Goal: Task Accomplishment & Management: Complete application form

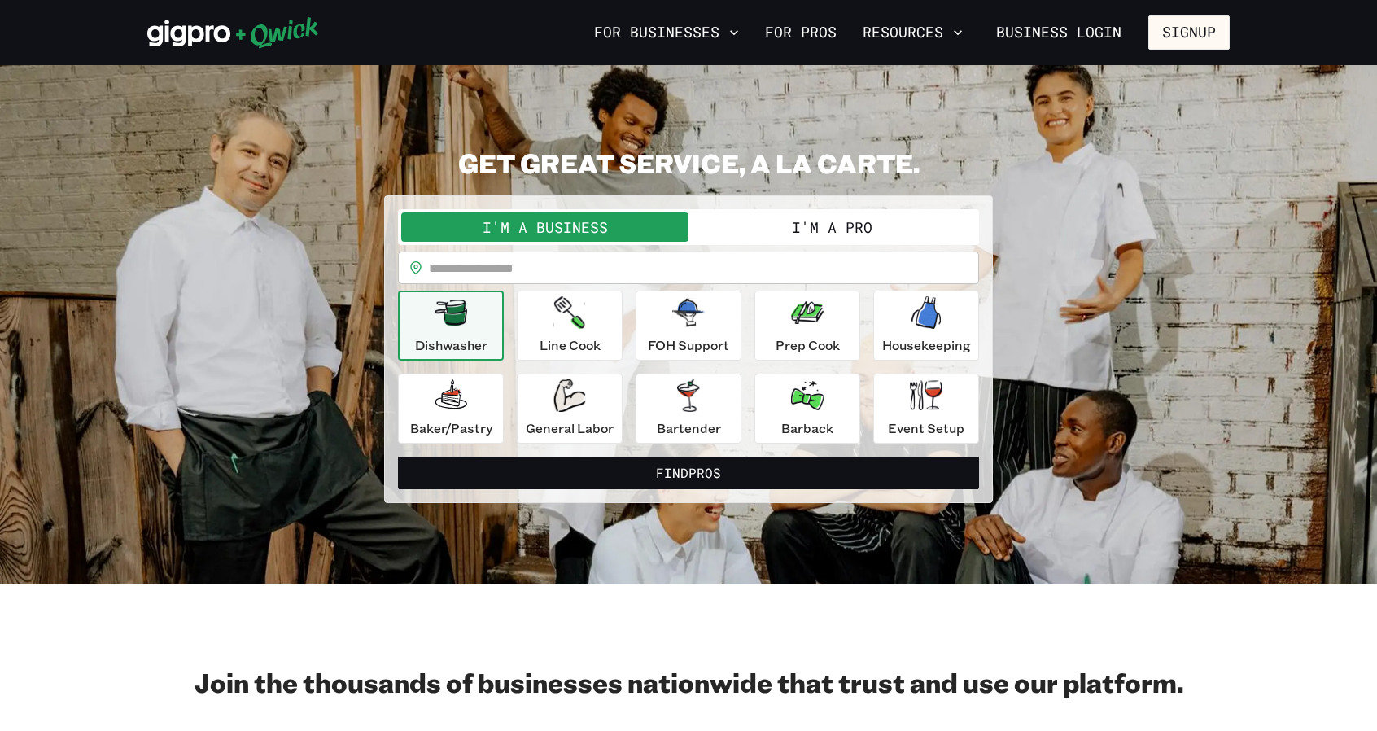
scroll to position [2, 0]
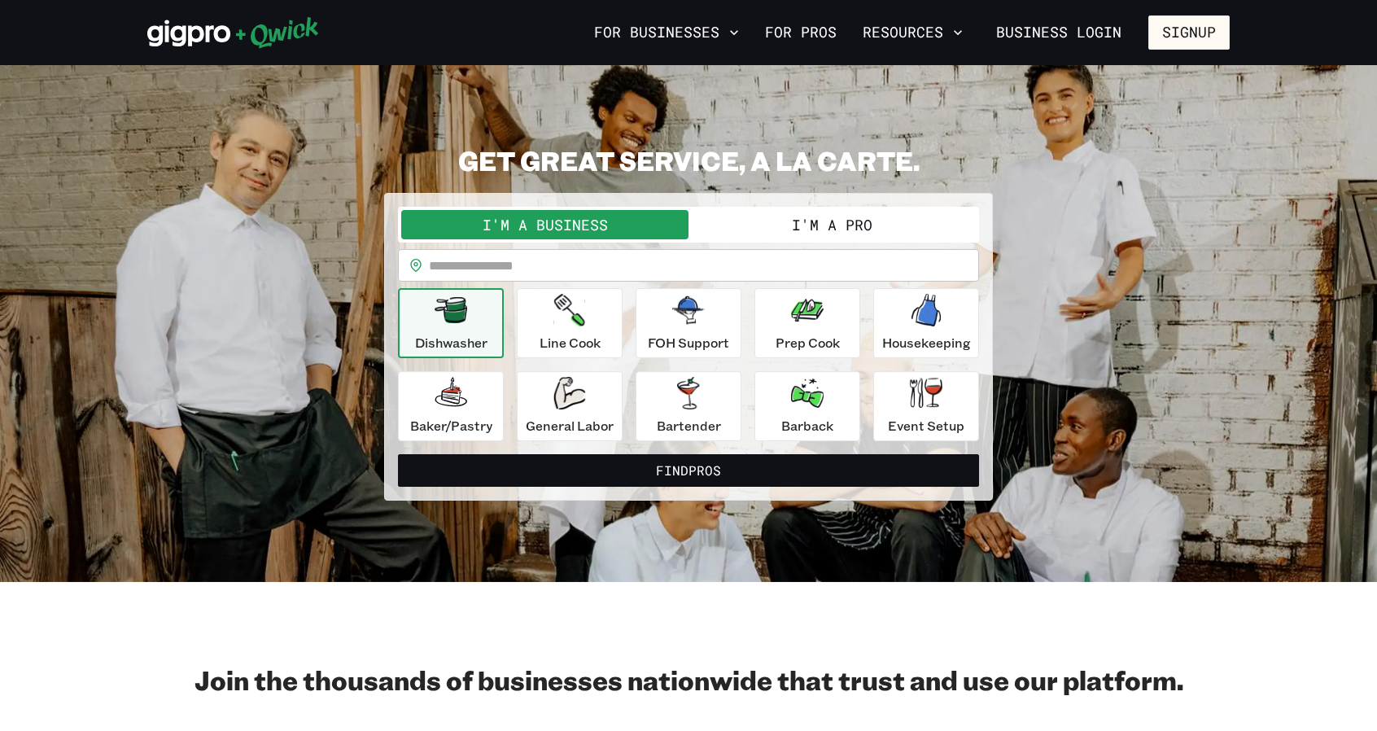
click at [835, 228] on button "I'm a Pro" at bounding box center [832, 224] width 287 height 29
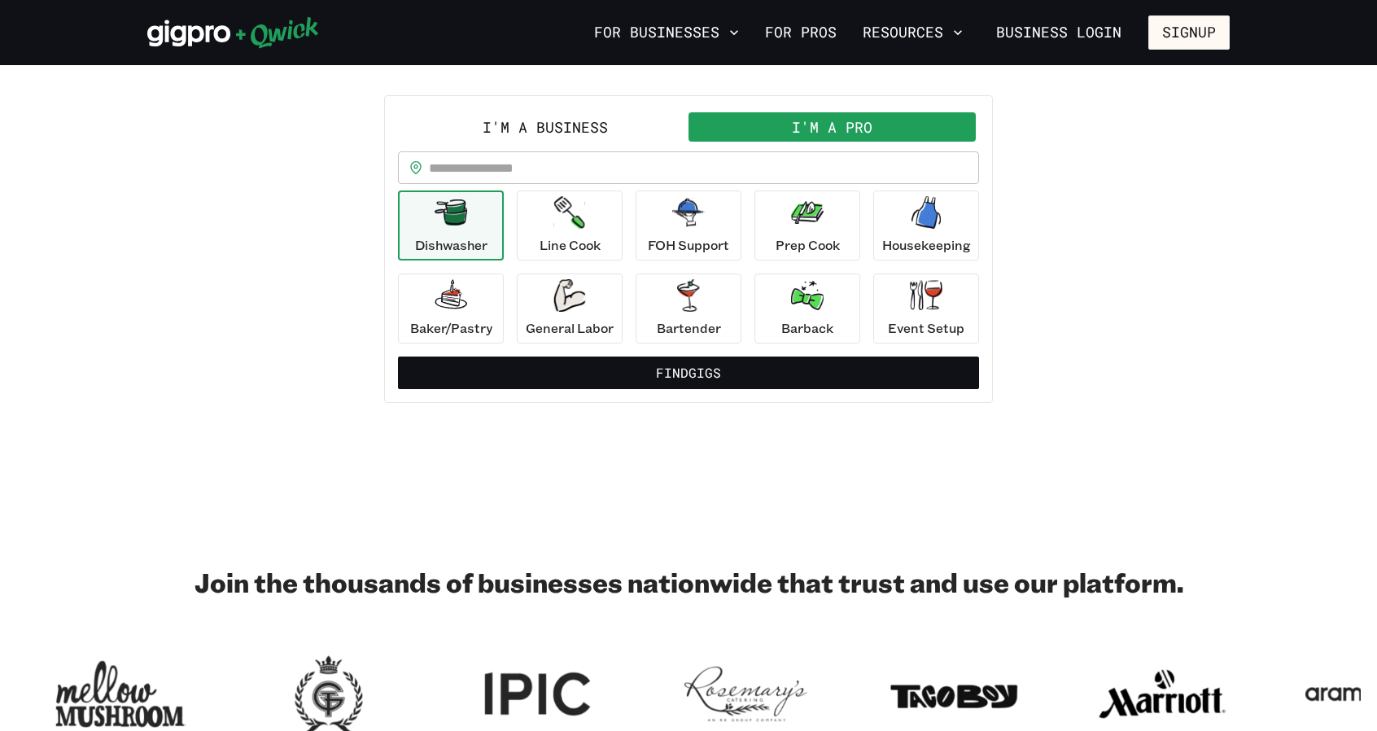
scroll to position [91, 0]
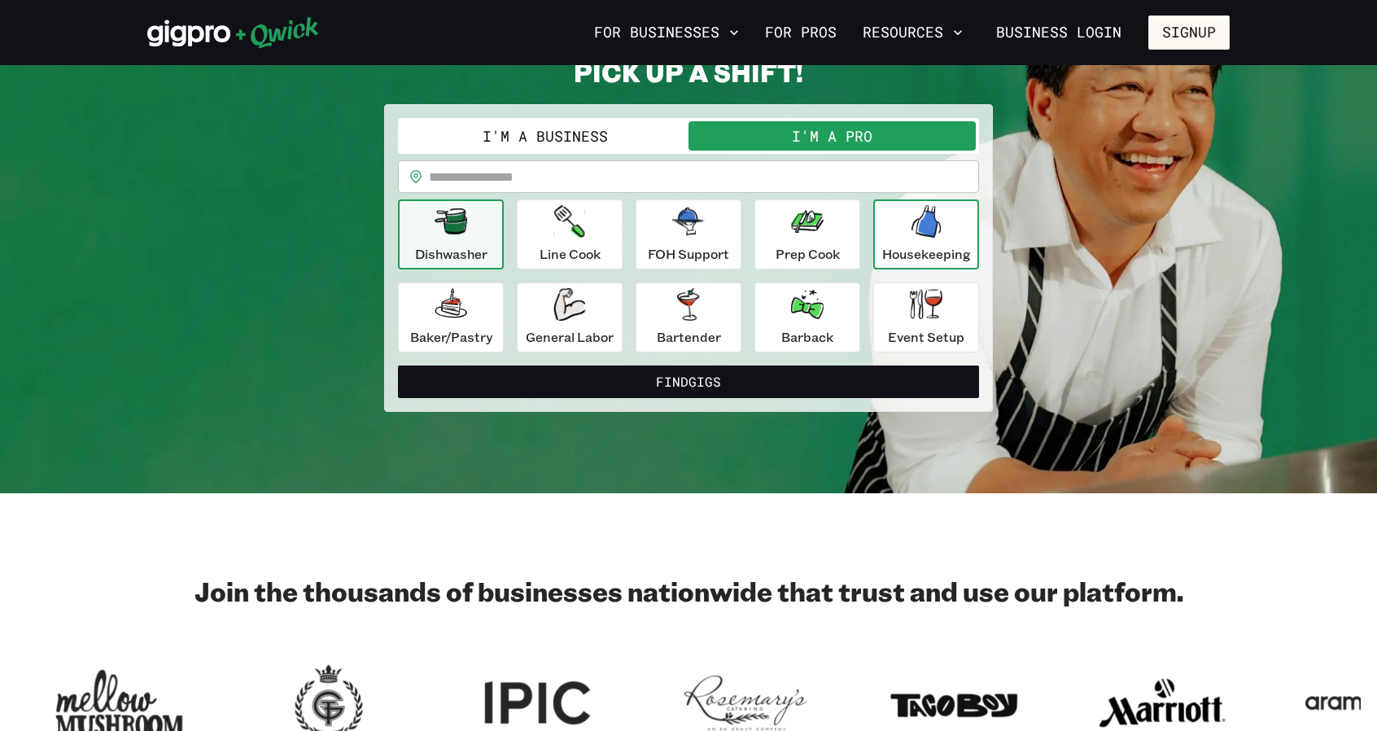
click at [938, 235] on icon "button" at bounding box center [926, 221] width 29 height 33
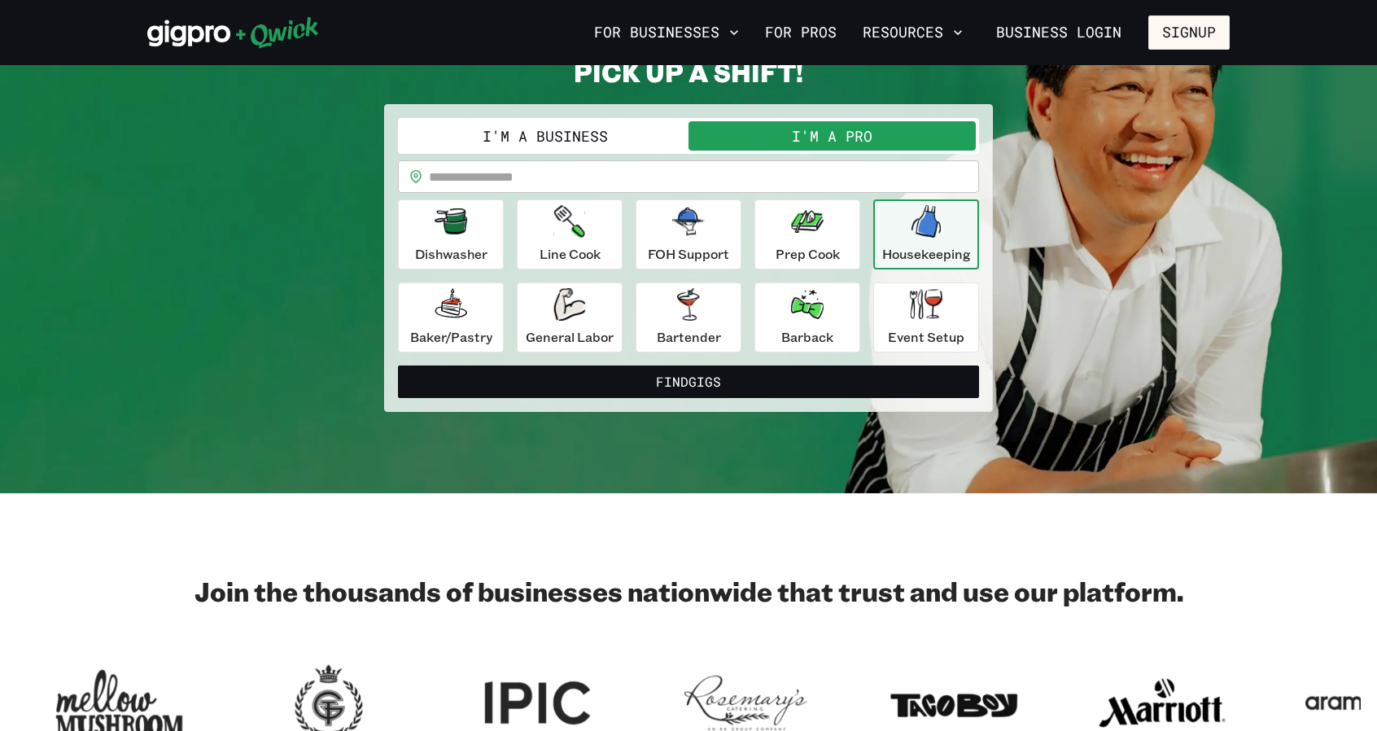
click at [935, 251] on p "Housekeeping" at bounding box center [926, 254] width 89 height 20
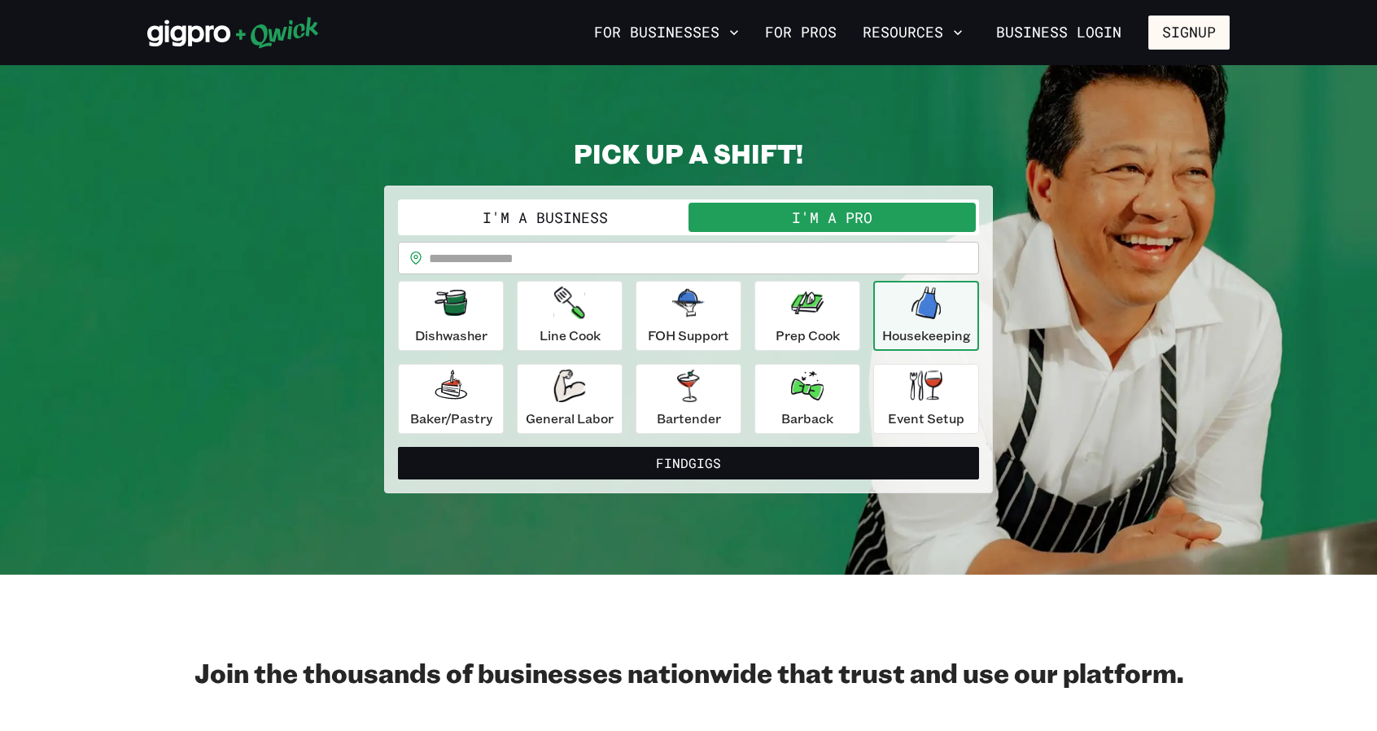
scroll to position [11, 0]
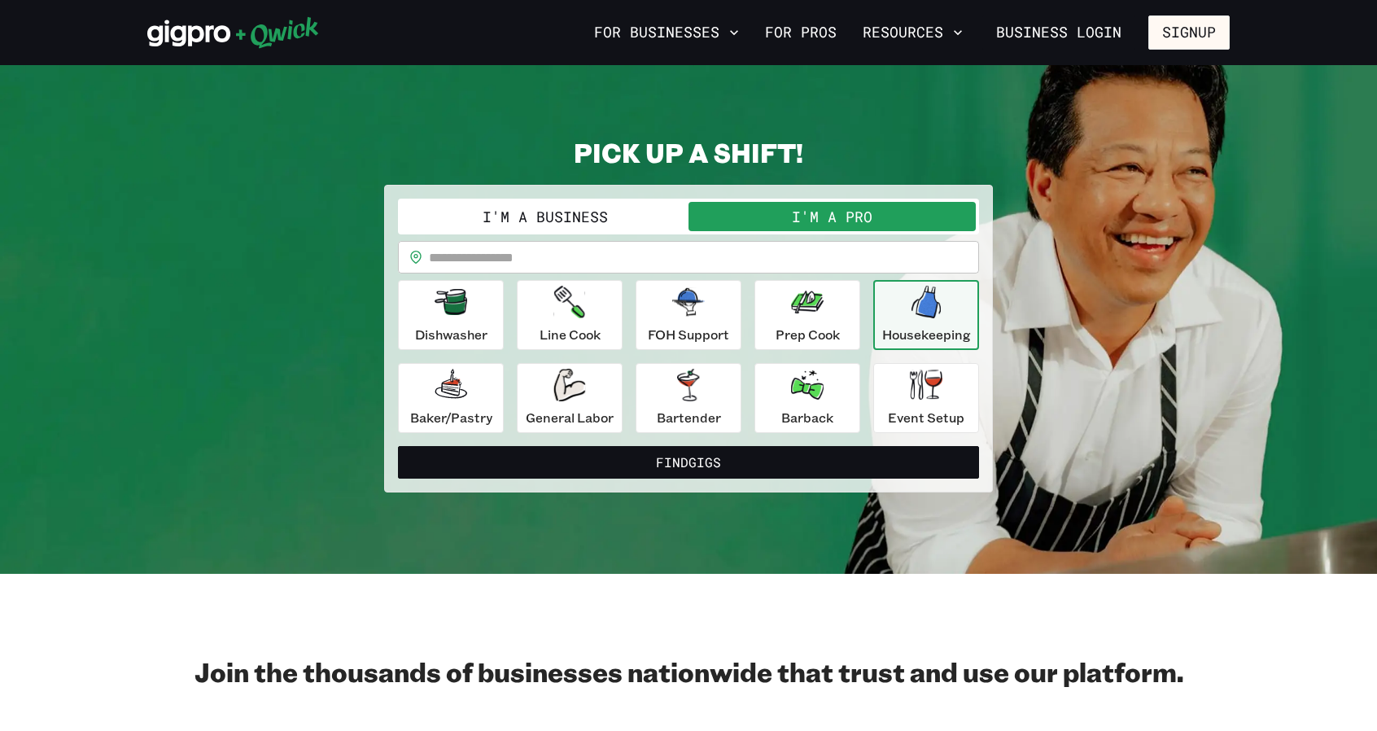
click at [935, 326] on p "Housekeeping" at bounding box center [926, 335] width 89 height 20
click at [925, 329] on p "Housekeeping" at bounding box center [926, 335] width 89 height 20
click at [919, 333] on p "Housekeeping" at bounding box center [926, 335] width 89 height 20
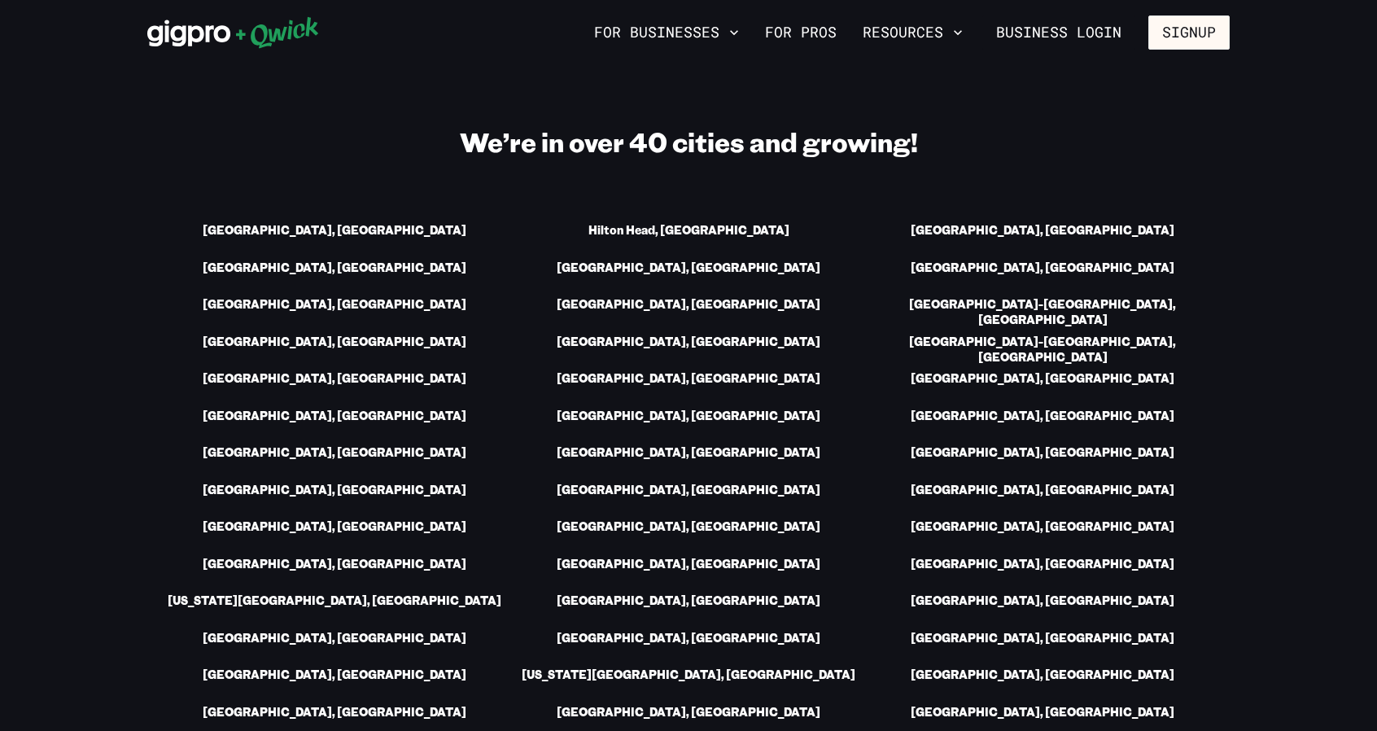
scroll to position [2211, 0]
click at [376, 482] on link "[GEOGRAPHIC_DATA], [GEOGRAPHIC_DATA]" at bounding box center [335, 490] width 264 height 17
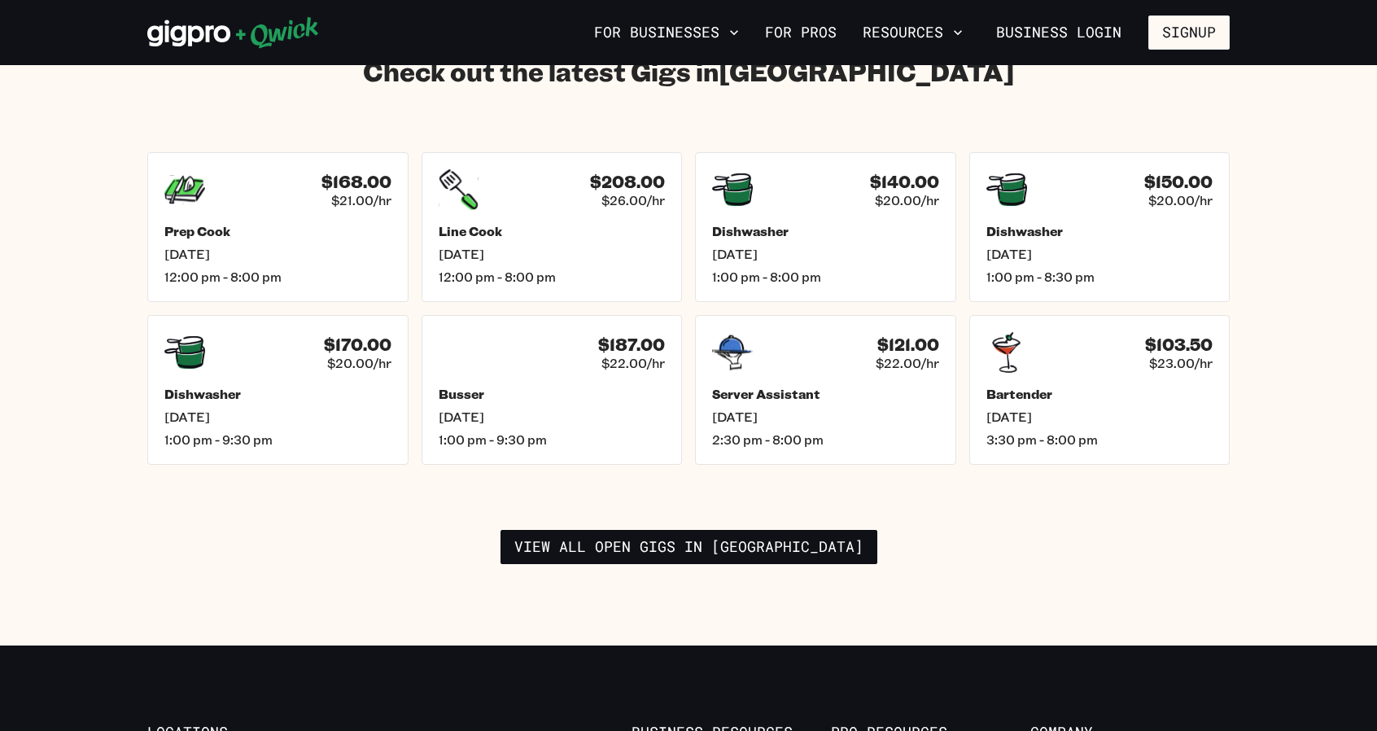
scroll to position [2318, 0]
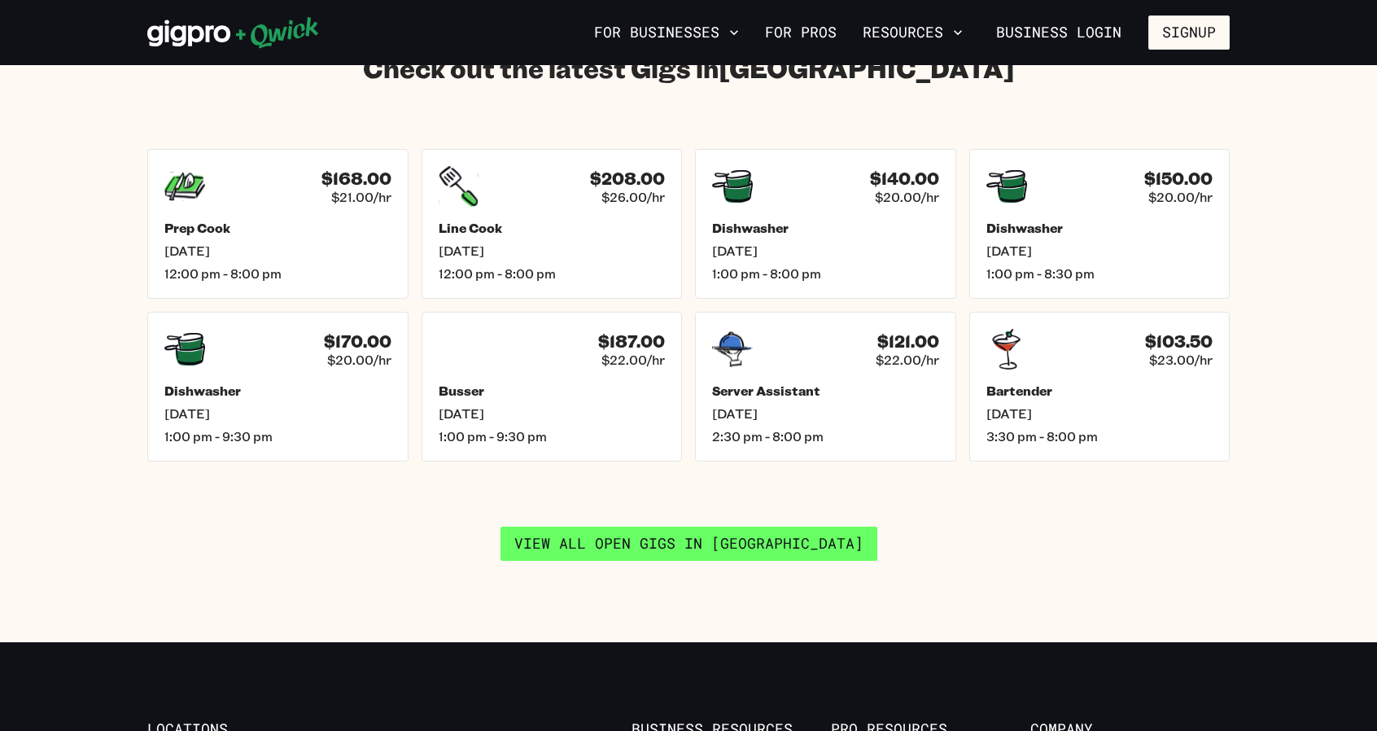
click at [733, 534] on link "View all open gigs in [GEOGRAPHIC_DATA]" at bounding box center [689, 544] width 377 height 34
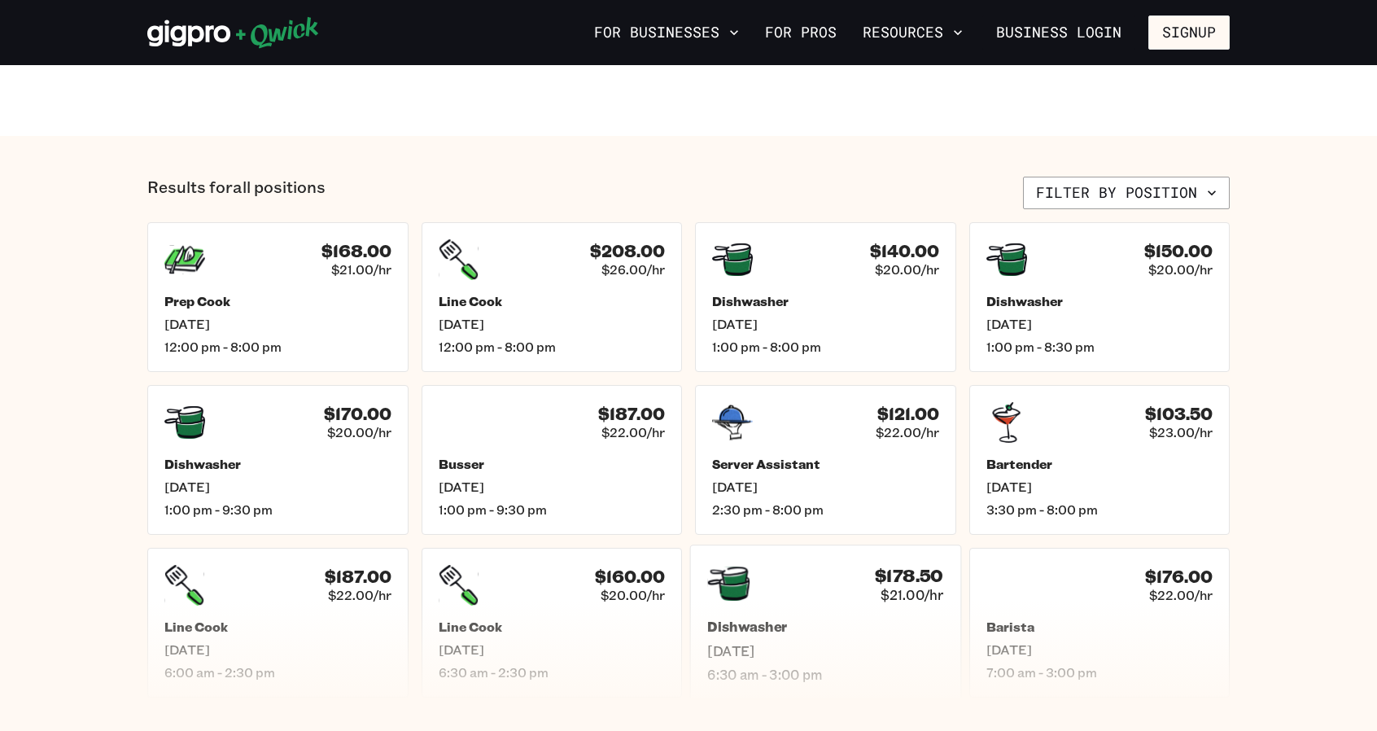
click at [905, 642] on span "[DATE]" at bounding box center [825, 650] width 236 height 17
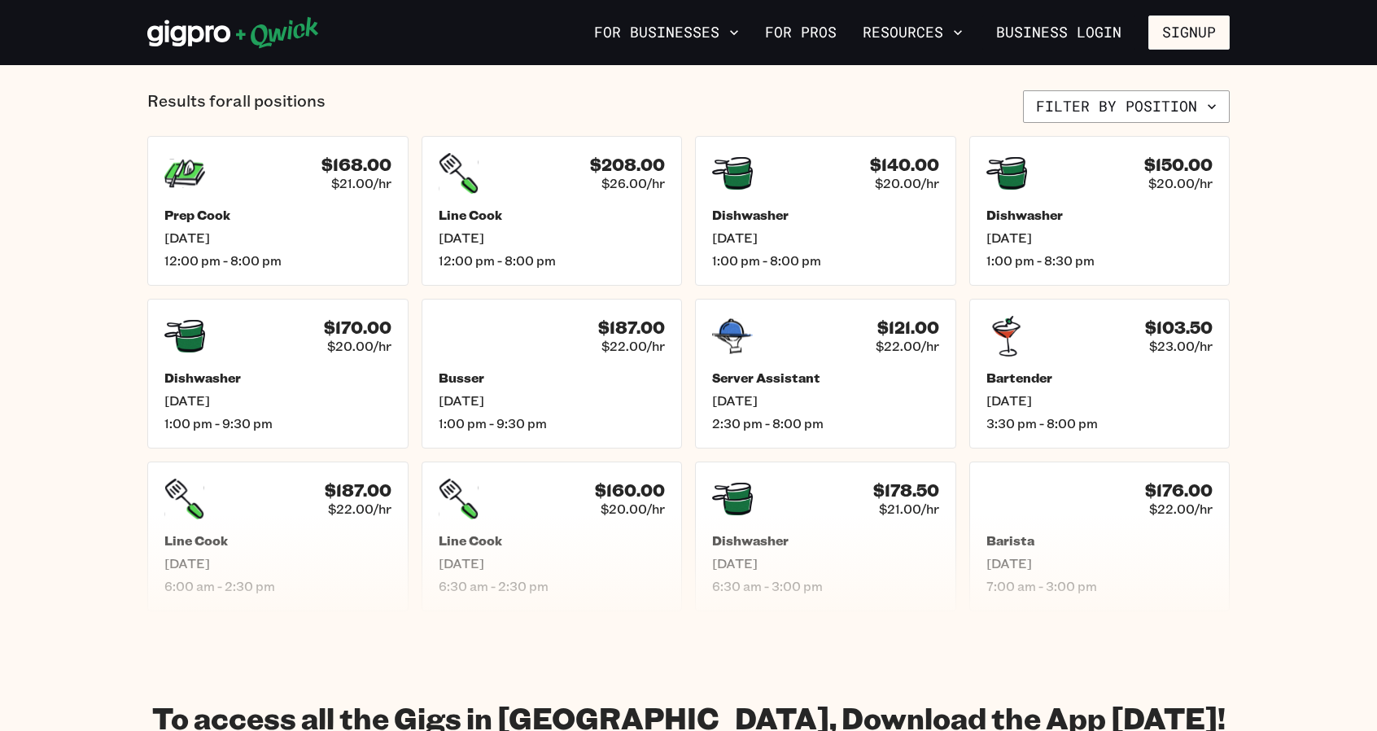
scroll to position [657, 0]
